Goal: Task Accomplishment & Management: Manage account settings

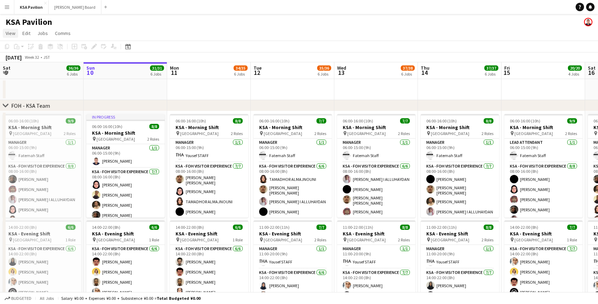
click at [8, 34] on span "View" at bounding box center [11, 33] width 10 height 6
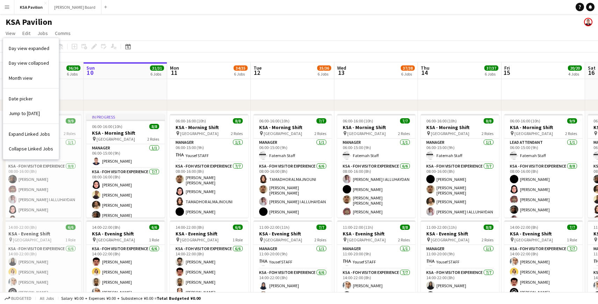
click at [78, 20] on div "KSA Pavilion" at bounding box center [299, 20] width 598 height 13
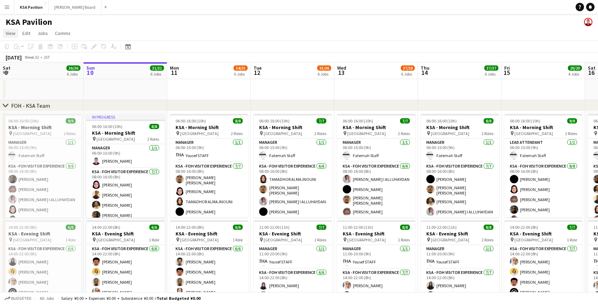
click at [10, 31] on span "View" at bounding box center [11, 33] width 10 height 6
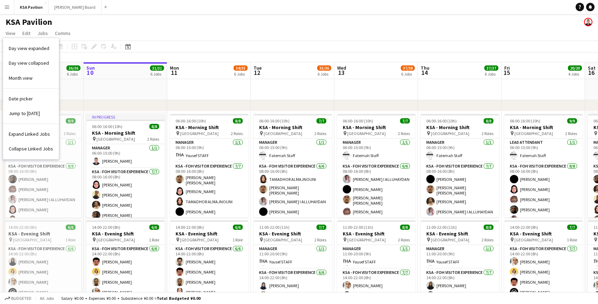
click at [12, 10] on button "Menu" at bounding box center [7, 7] width 14 height 14
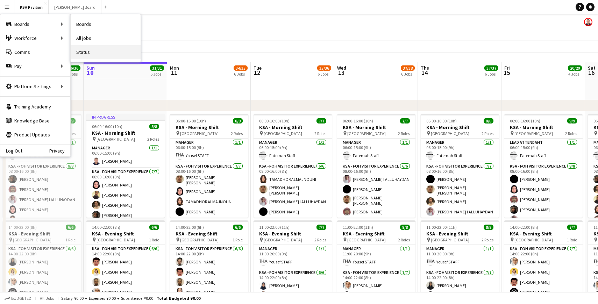
click at [90, 57] on link "Status" at bounding box center [106, 52] width 70 height 14
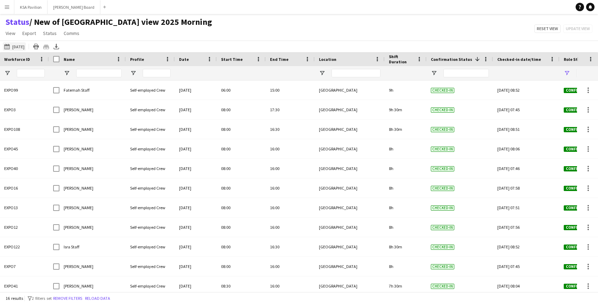
click at [26, 45] on button "[DATE] [DATE]" at bounding box center [14, 46] width 23 height 8
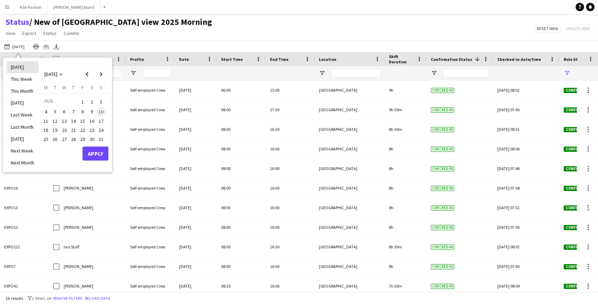
click at [24, 68] on li "[DATE]" at bounding box center [23, 67] width 32 height 12
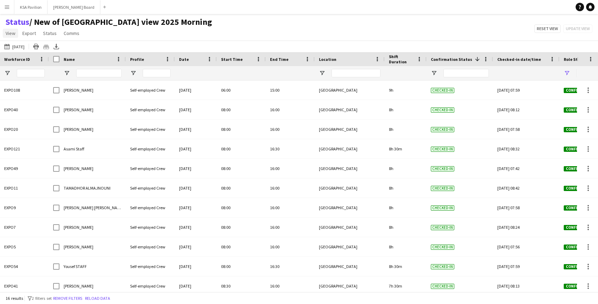
click at [9, 32] on span "View" at bounding box center [11, 33] width 10 height 6
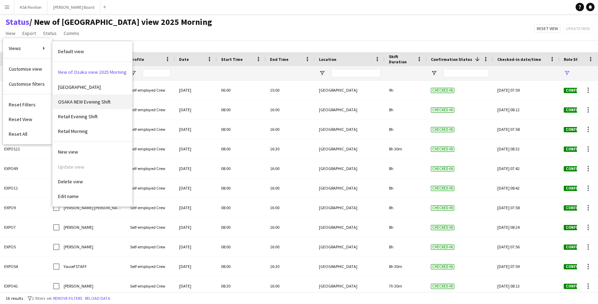
click at [83, 100] on span "OSAKA NEW Evening Shift" at bounding box center [84, 102] width 52 height 6
type input "**********"
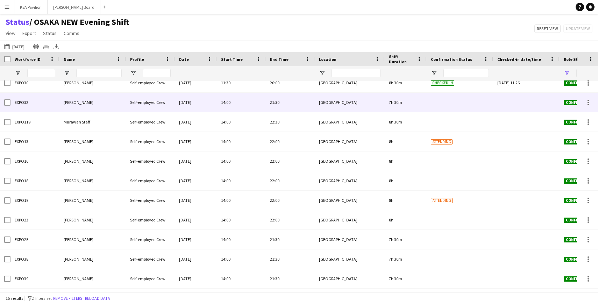
scroll to position [15, 0]
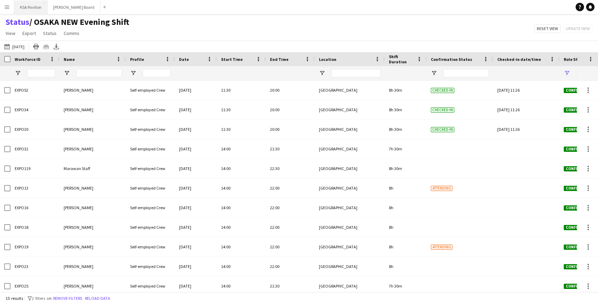
click at [24, 4] on button "KSA Pavilion Close" at bounding box center [30, 7] width 33 height 14
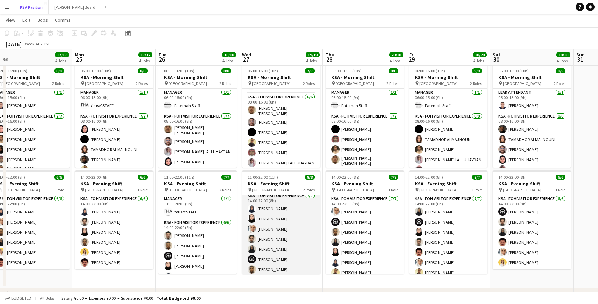
scroll to position [29, 0]
click at [270, 228] on app-card-role "KSA - FOH Visitor Experience [DATE] 14:00-22:00 (8h) [PERSON_NAME] Alharethy Ab…" at bounding box center [281, 231] width 78 height 85
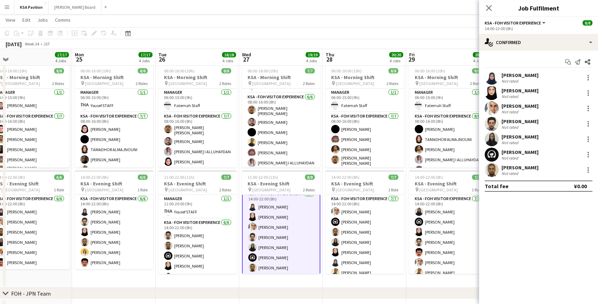
scroll to position [30, 0]
click at [487, 8] on icon "Close pop-in" at bounding box center [488, 8] width 7 height 7
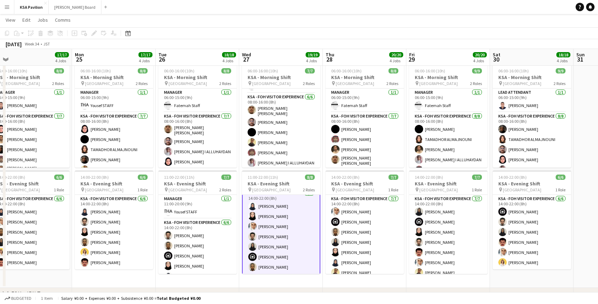
scroll to position [31, 0]
click at [282, 232] on app-card-role "KSA - FOH Visitor Experience [DATE] 14:00-22:00 (8h) [PERSON_NAME] Alharethy Ab…" at bounding box center [281, 231] width 78 height 86
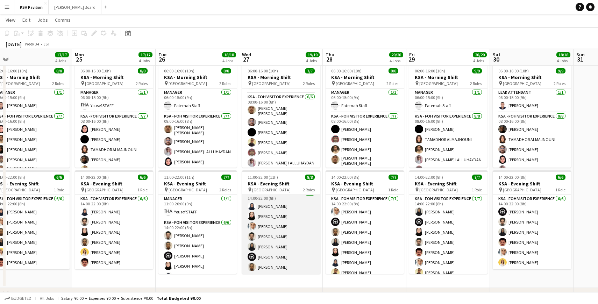
click at [283, 228] on app-card-role "KSA - FOH Visitor Experience [DATE] 14:00-22:00 (8h) [PERSON_NAME] Alharethy Ab…" at bounding box center [281, 231] width 78 height 85
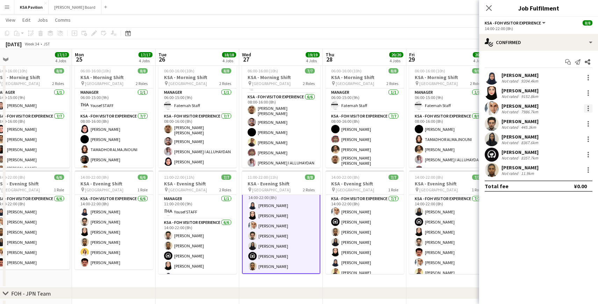
click at [587, 109] on div at bounding box center [588, 108] width 8 height 8
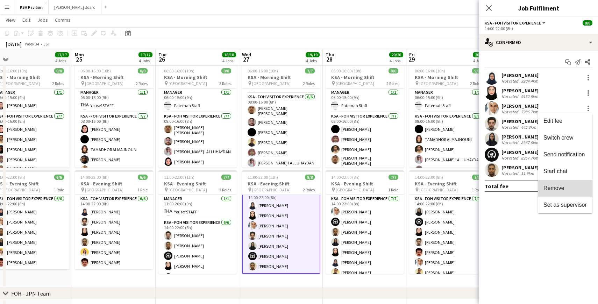
click at [566, 187] on span "Remove" at bounding box center [564, 188] width 43 height 6
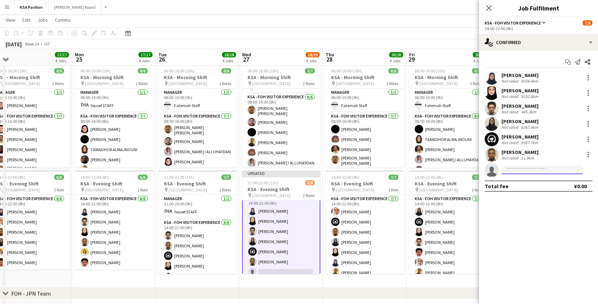
click at [529, 170] on input at bounding box center [541, 170] width 81 height 8
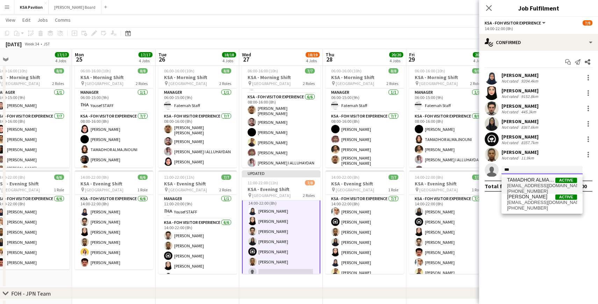
type input "***"
click at [543, 184] on span "[EMAIL_ADDRESS][DOMAIN_NAME]" at bounding box center [542, 186] width 70 height 6
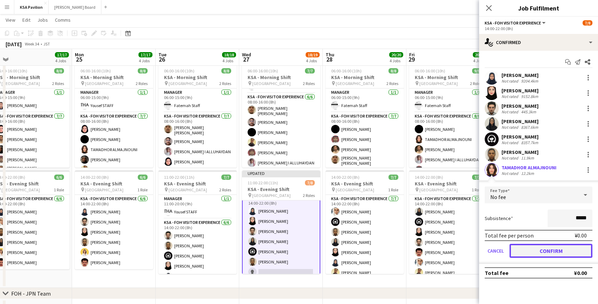
click at [538, 252] on button "Confirm" at bounding box center [550, 251] width 83 height 14
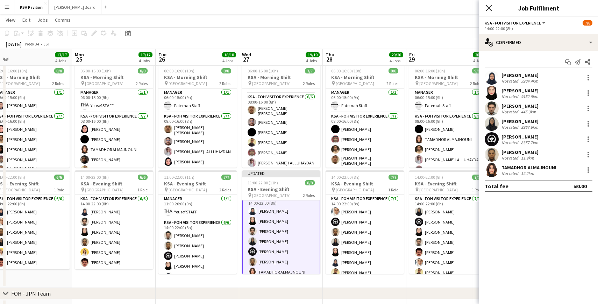
click at [492, 8] on icon "Close pop-in" at bounding box center [488, 8] width 7 height 7
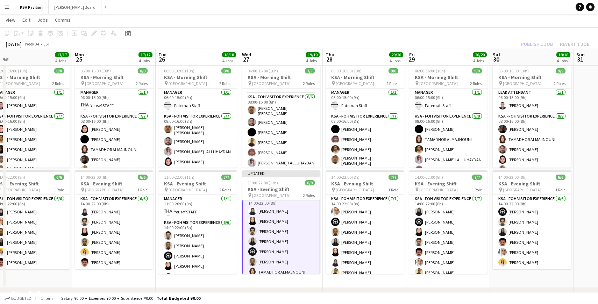
click at [534, 42] on div "Publish 1 job Revert 1 job" at bounding box center [554, 44] width 85 height 9
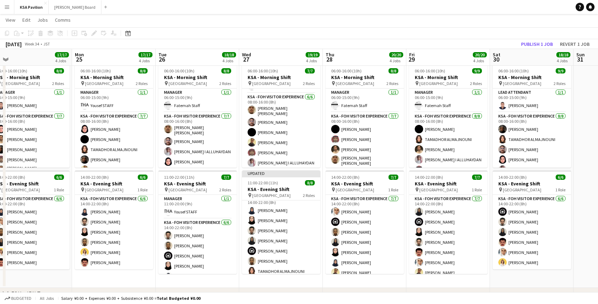
scroll to position [30, 0]
click at [530, 42] on button "Publish 1 job" at bounding box center [536, 44] width 37 height 9
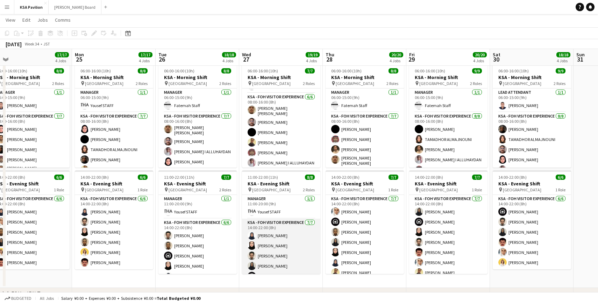
scroll to position [29, 0]
